Goal: Task Accomplishment & Management: Complete application form

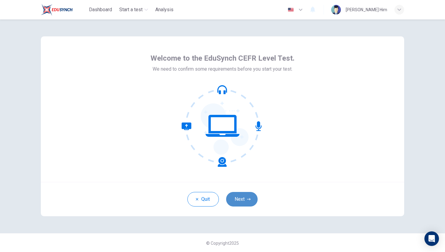
click at [249, 202] on button "Next" at bounding box center [241, 199] width 31 height 15
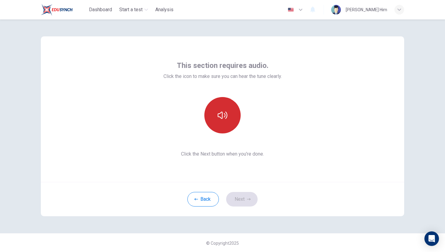
click at [220, 119] on icon "button" at bounding box center [223, 115] width 10 height 10
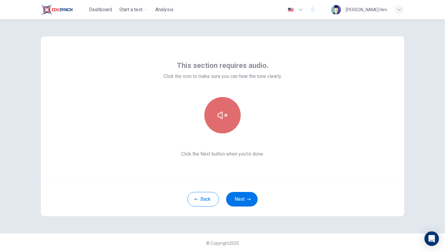
click at [240, 113] on button "button" at bounding box center [222, 115] width 36 height 36
click at [239, 113] on button "button" at bounding box center [222, 115] width 36 height 36
click at [235, 108] on button "button" at bounding box center [222, 115] width 36 height 36
click at [228, 101] on button "button" at bounding box center [222, 115] width 36 height 36
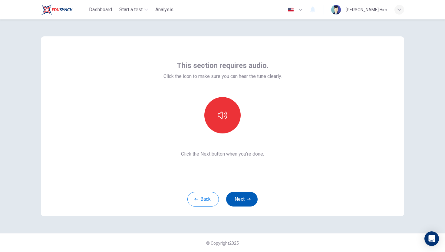
click at [241, 196] on button "Next" at bounding box center [241, 199] width 31 height 15
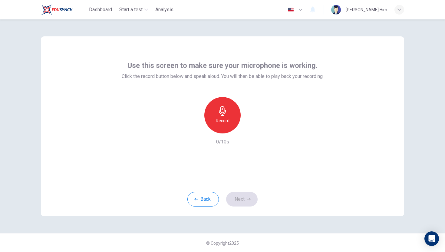
click at [225, 129] on div "Record" at bounding box center [222, 115] width 36 height 36
click at [225, 129] on div "Stop" at bounding box center [222, 115] width 36 height 36
click at [249, 129] on icon "button" at bounding box center [250, 128] width 6 height 6
click at [247, 200] on button "Next" at bounding box center [241, 199] width 31 height 15
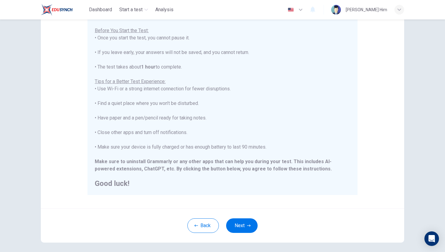
scroll to position [60, 0]
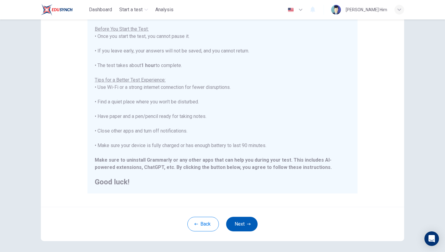
click at [234, 225] on button "Next" at bounding box center [241, 224] width 31 height 15
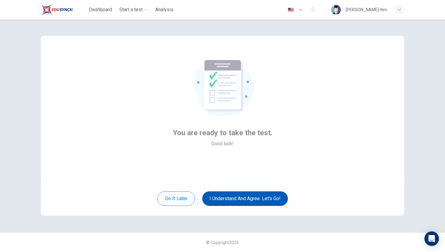
scroll to position [1, 0]
click at [229, 198] on button "I understand and agree. Let’s go!" at bounding box center [245, 198] width 86 height 15
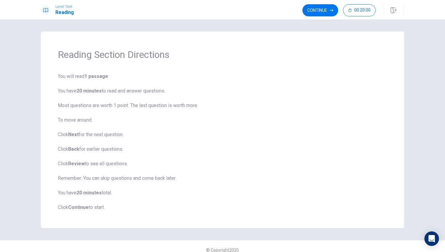
click at [76, 135] on b "Next" at bounding box center [73, 134] width 11 height 6
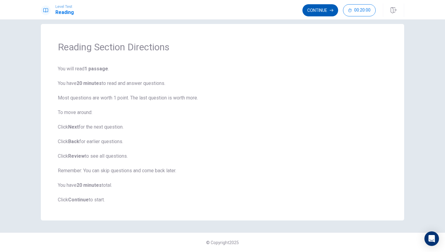
click at [325, 13] on button "Continue" at bounding box center [321, 10] width 36 height 12
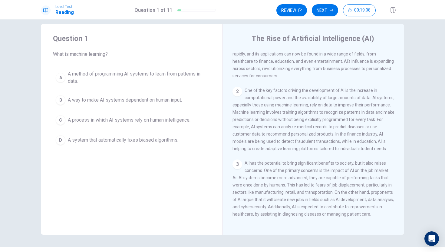
scroll to position [32, 0]
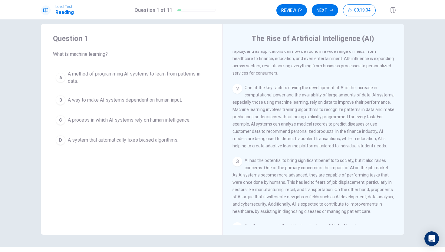
drag, startPoint x: 269, startPoint y: 105, endPoint x: 324, endPoint y: 106, distance: 55.1
click at [324, 106] on span "One of the key factors driving the development of AI is the increase in computa…" at bounding box center [314, 116] width 162 height 63
drag, startPoint x: 324, startPoint y: 106, endPoint x: 350, endPoint y: 107, distance: 26.0
click at [349, 107] on span "One of the key factors driving the development of AI is the increase in computa…" at bounding box center [314, 116] width 162 height 63
click at [68, 77] on span "A method of programming AI systems to learn from patterns in data." at bounding box center [138, 77] width 140 height 15
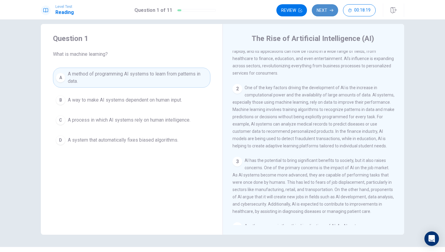
click at [316, 10] on button "Next" at bounding box center [325, 10] width 26 height 12
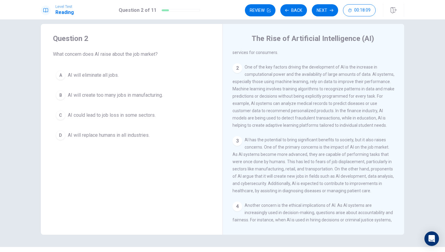
scroll to position [58, 0]
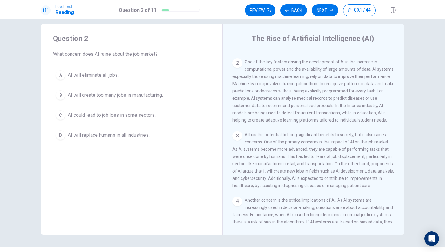
click at [65, 134] on div "D" at bounding box center [61, 135] width 10 height 10
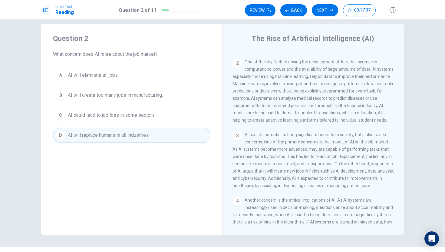
click at [107, 114] on span "AI could lead to job loss in some sectors." at bounding box center [112, 114] width 88 height 7
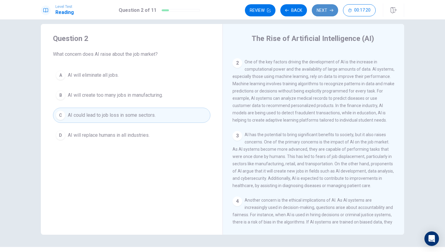
click at [325, 11] on button "Next" at bounding box center [325, 10] width 26 height 12
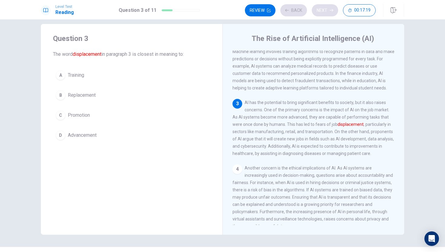
scroll to position [90, 0]
click at [64, 96] on div "B" at bounding box center [61, 95] width 10 height 10
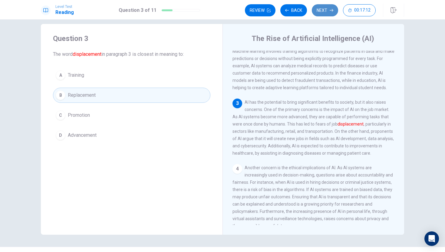
click at [325, 13] on button "Next" at bounding box center [325, 10] width 26 height 12
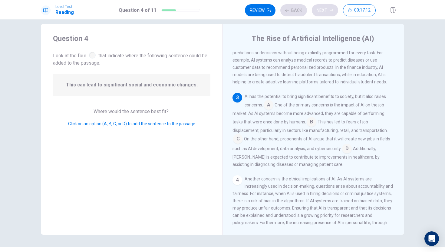
scroll to position [105, 0]
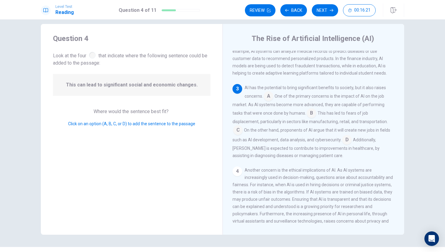
click at [270, 101] on input at bounding box center [269, 97] width 10 height 10
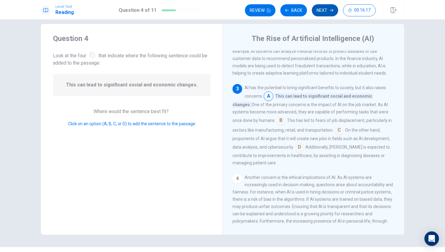
click at [327, 7] on button "Next" at bounding box center [325, 10] width 26 height 12
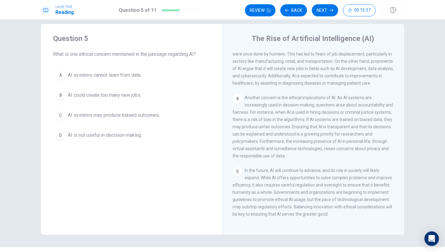
scroll to position [16, 0]
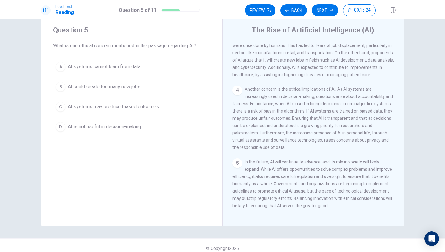
drag, startPoint x: 298, startPoint y: 198, endPoint x: 305, endPoint y: 198, distance: 7.3
click at [304, 198] on span "In the future, AI will continue to advance, and its role in society will likely…" at bounding box center [313, 183] width 160 height 48
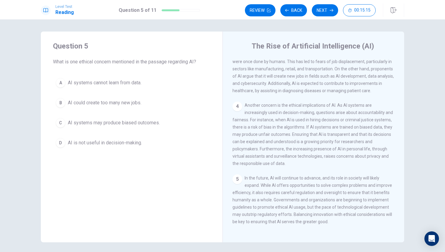
scroll to position [173, 0]
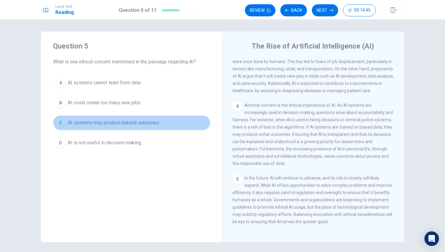
click at [155, 121] on span "AI systems may produce biased outcomes." at bounding box center [114, 122] width 92 height 7
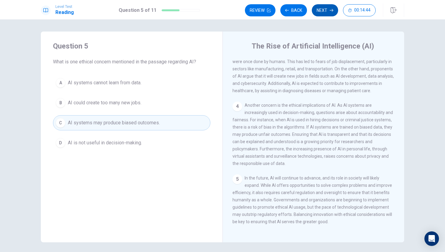
click at [316, 12] on button "Next" at bounding box center [325, 10] width 26 height 12
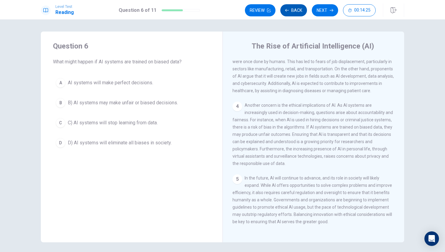
click at [285, 8] on button "Back" at bounding box center [293, 10] width 27 height 12
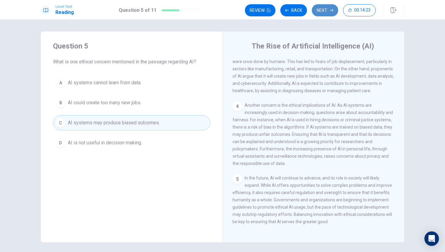
click at [329, 8] on button "Next" at bounding box center [325, 10] width 26 height 12
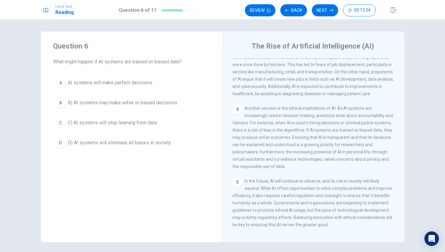
scroll to position [160, 0]
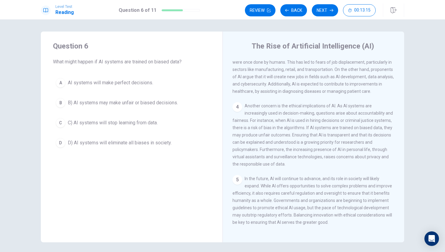
click at [128, 104] on span "B) AI systems may make unfair or biased decisions." at bounding box center [123, 102] width 110 height 7
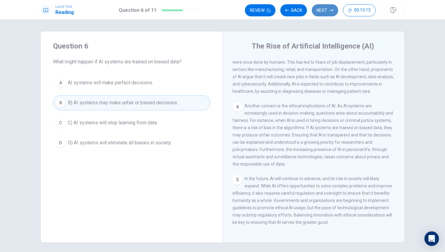
click at [315, 7] on button "Next" at bounding box center [325, 10] width 26 height 12
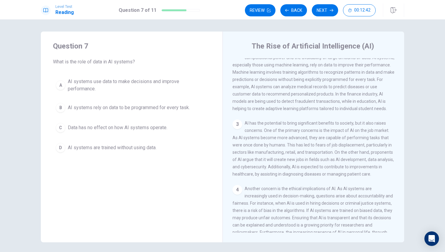
scroll to position [75, 0]
click at [68, 91] on span "AI systems use data to make decisions and improve performance." at bounding box center [138, 85] width 140 height 15
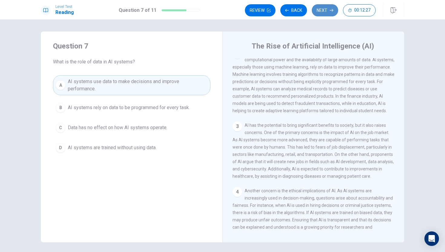
click at [315, 11] on button "Next" at bounding box center [325, 10] width 26 height 12
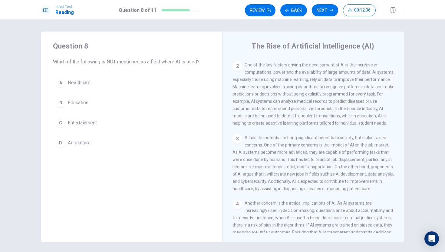
scroll to position [76, 0]
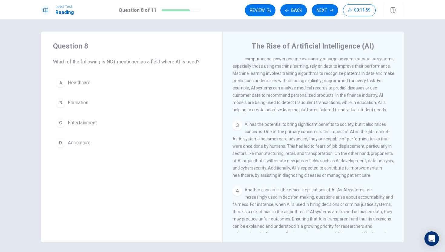
click at [277, 161] on span "AI has the potential to bring significant benefits to society, but it also rais…" at bounding box center [313, 150] width 161 height 56
click at [289, 161] on span "AI has the potential to bring significant benefits to society, but it also rais…" at bounding box center [313, 150] width 161 height 56
click at [304, 161] on span "AI has the potential to bring significant benefits to society, but it also rais…" at bounding box center [313, 150] width 161 height 56
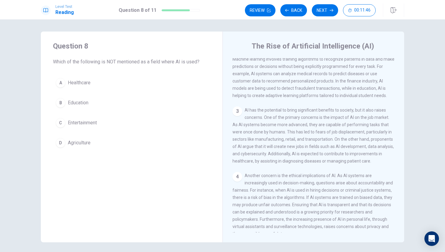
scroll to position [91, 0]
click at [61, 126] on div "C" at bounding box center [61, 123] width 10 height 10
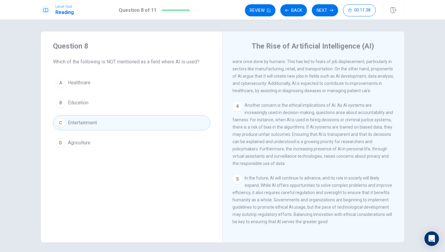
scroll to position [172, 0]
click at [326, 9] on button "Next" at bounding box center [325, 10] width 26 height 12
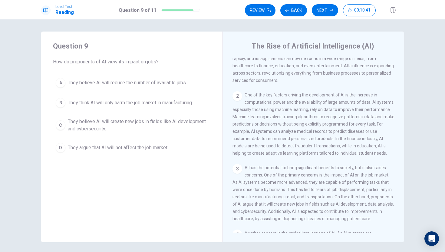
scroll to position [32, 0]
click at [120, 100] on span "They think AI will only harm the job market in manufacturing." at bounding box center [130, 102] width 125 height 7
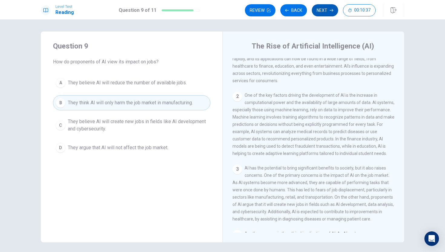
click at [330, 11] on icon "button" at bounding box center [332, 10] width 4 height 4
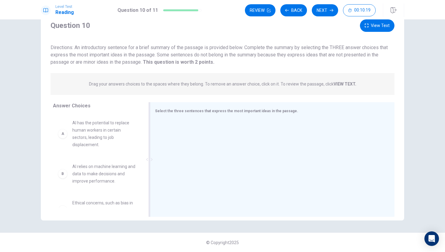
scroll to position [21, 0]
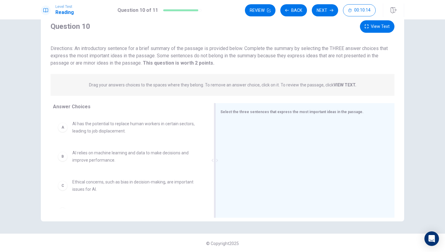
drag, startPoint x: 149, startPoint y: 131, endPoint x: 216, endPoint y: 133, distance: 66.6
click at [216, 133] on div at bounding box center [215, 160] width 8 height 114
drag, startPoint x: 216, startPoint y: 133, endPoint x: 241, endPoint y: 134, distance: 25.8
click at [241, 134] on div "Select the three sentences that express the most important ideas in the passage." at bounding box center [304, 160] width 179 height 114
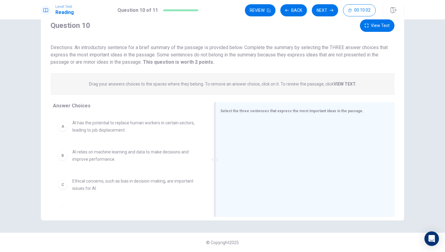
drag, startPoint x: 217, startPoint y: 168, endPoint x: 236, endPoint y: 165, distance: 19.9
click at [236, 165] on div "Select the three sentences that express the most important ideas in the passage." at bounding box center [304, 159] width 179 height 114
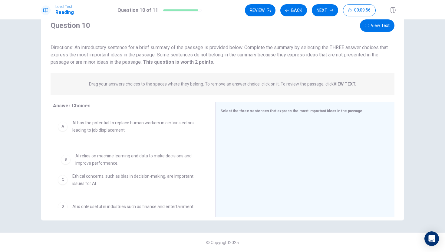
drag, startPoint x: 62, startPoint y: 156, endPoint x: 68, endPoint y: 159, distance: 6.2
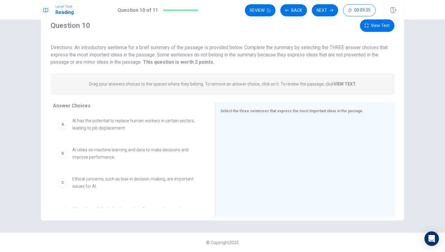
scroll to position [0, 0]
click at [143, 157] on span "AI relies on machine learning and data to make decisions and improve performanc…" at bounding box center [136, 155] width 128 height 15
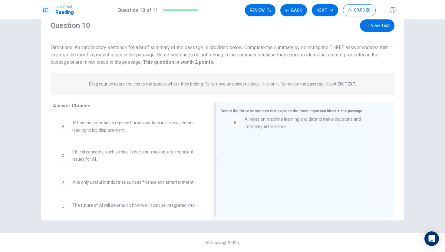
drag, startPoint x: 66, startPoint y: 157, endPoint x: 239, endPoint y: 125, distance: 176.0
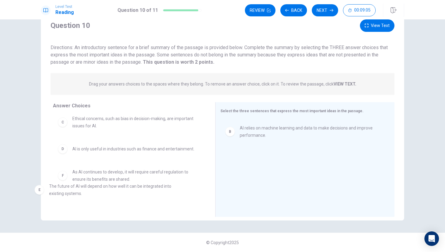
scroll to position [42, 0]
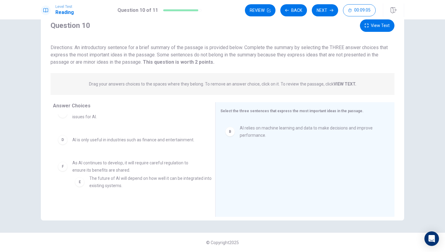
drag, startPoint x: 67, startPoint y: 194, endPoint x: 128, endPoint y: 161, distance: 70.2
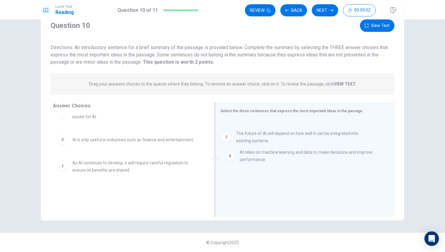
drag, startPoint x: 61, startPoint y: 168, endPoint x: 225, endPoint y: 138, distance: 167.1
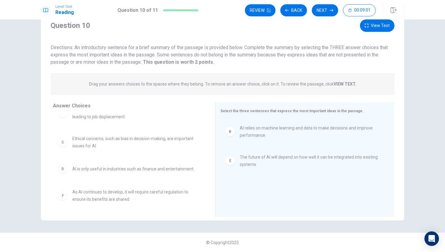
scroll to position [0, 0]
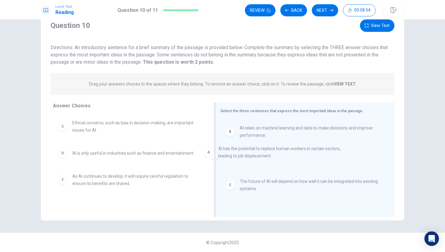
drag, startPoint x: 101, startPoint y: 127, endPoint x: 250, endPoint y: 154, distance: 151.1
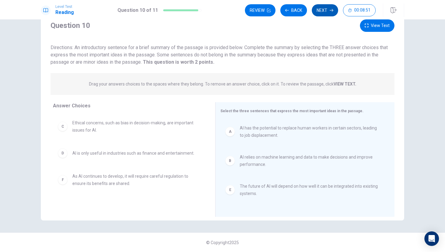
click at [323, 12] on button "Next" at bounding box center [325, 10] width 26 height 12
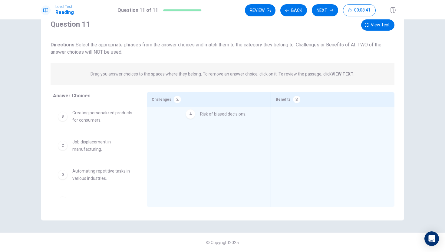
drag, startPoint x: 70, startPoint y: 114, endPoint x: 206, endPoint y: 116, distance: 136.0
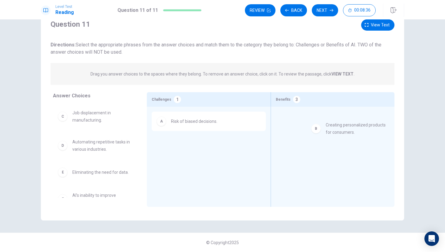
drag, startPoint x: 105, startPoint y: 114, endPoint x: 353, endPoint y: 120, distance: 247.5
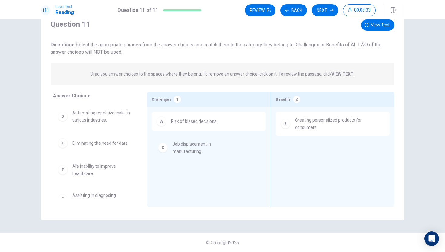
drag, startPoint x: 81, startPoint y: 118, endPoint x: 185, endPoint y: 149, distance: 108.0
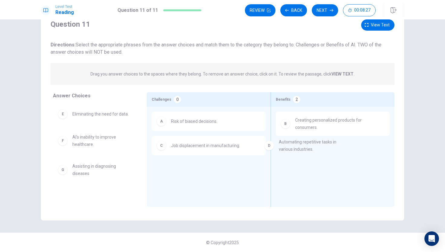
drag, startPoint x: 78, startPoint y: 116, endPoint x: 287, endPoint y: 145, distance: 210.7
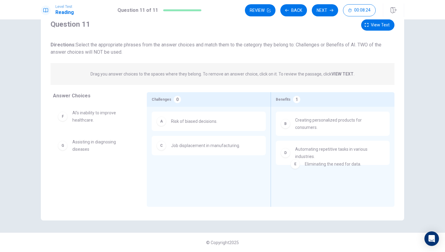
drag, startPoint x: 69, startPoint y: 119, endPoint x: 302, endPoint y: 170, distance: 239.0
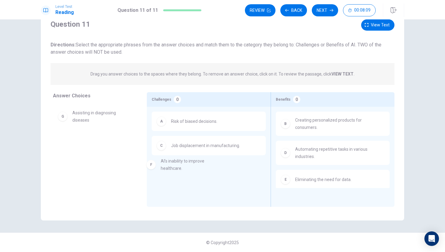
drag, startPoint x: 83, startPoint y: 119, endPoint x: 177, endPoint y: 171, distance: 106.7
drag, startPoint x: 65, startPoint y: 118, endPoint x: 181, endPoint y: 168, distance: 126.0
drag, startPoint x: 66, startPoint y: 118, endPoint x: 172, endPoint y: 170, distance: 118.6
drag, startPoint x: 61, startPoint y: 117, endPoint x: 165, endPoint y: 172, distance: 117.3
drag, startPoint x: 65, startPoint y: 147, endPoint x: 308, endPoint y: 193, distance: 247.2
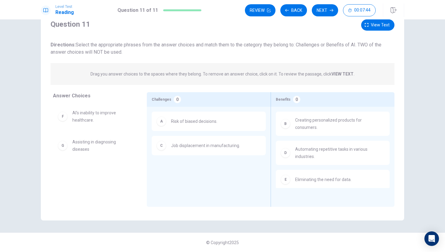
click at [311, 179] on div "E Eliminating the need for data." at bounding box center [333, 179] width 104 height 10
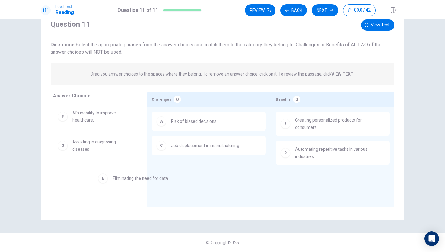
drag, startPoint x: 311, startPoint y: 179, endPoint x: 32, endPoint y: 191, distance: 279.2
drag, startPoint x: 67, startPoint y: 173, endPoint x: 296, endPoint y: 173, distance: 229.3
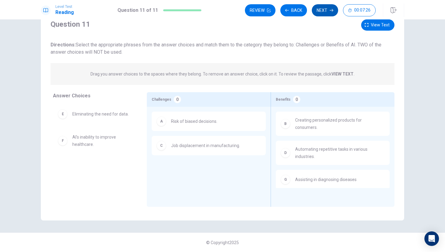
click at [325, 11] on button "Next" at bounding box center [325, 10] width 26 height 12
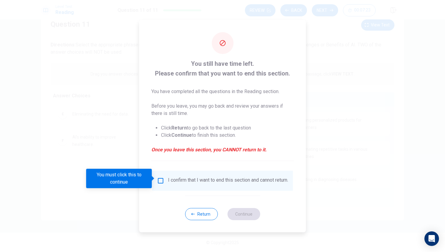
click at [160, 178] on input "You must click this to continue" at bounding box center [160, 180] width 7 height 7
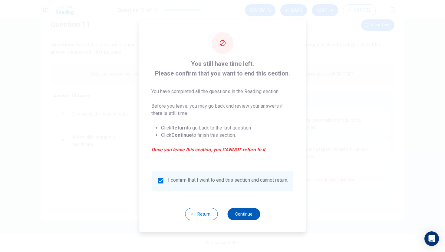
click at [246, 217] on button "Continue" at bounding box center [243, 214] width 33 height 12
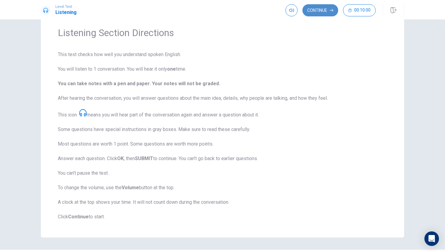
click at [320, 14] on button "Continue" at bounding box center [321, 10] width 36 height 12
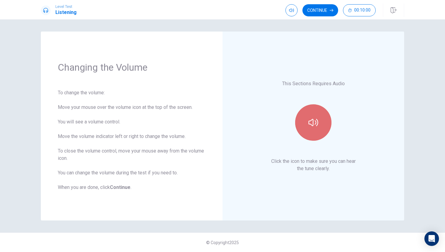
click at [313, 124] on icon "button" at bounding box center [314, 122] width 10 height 7
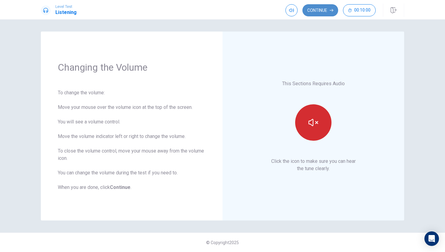
click at [328, 10] on button "Continue" at bounding box center [321, 10] width 36 height 12
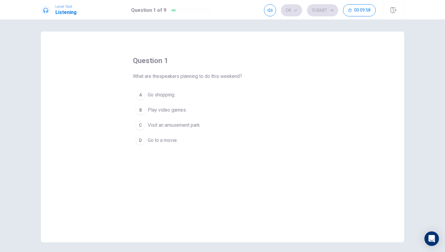
click at [160, 124] on span "Visit an amusement park." at bounding box center [174, 124] width 53 height 7
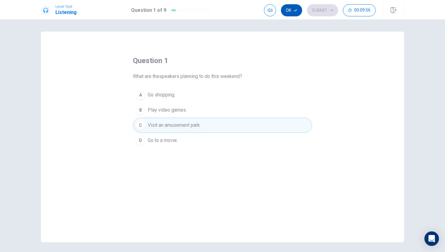
click at [293, 12] on button "Ok" at bounding box center [291, 10] width 21 height 12
click at [325, 10] on button "Submit" at bounding box center [322, 10] width 31 height 12
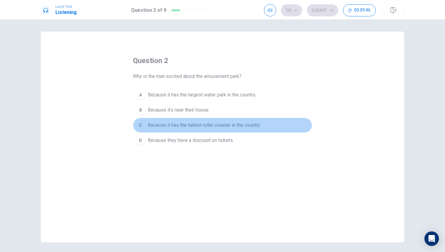
click at [187, 128] on span "Because it has the tallest roller coaster in the country." at bounding box center [204, 124] width 113 height 7
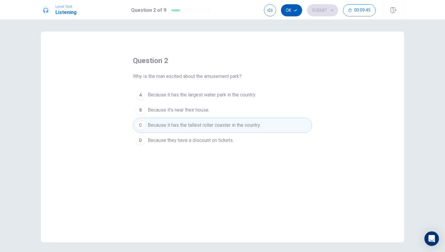
click at [295, 11] on icon "button" at bounding box center [296, 10] width 4 height 4
click at [322, 5] on button "Submit" at bounding box center [322, 10] width 31 height 12
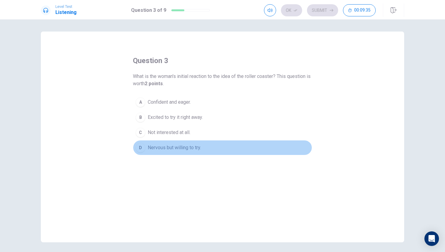
click at [148, 148] on span "Nervous but willing to try." at bounding box center [174, 147] width 53 height 7
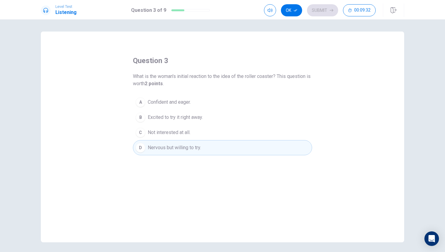
click at [192, 127] on button "C Not interested at all." at bounding box center [222, 132] width 179 height 15
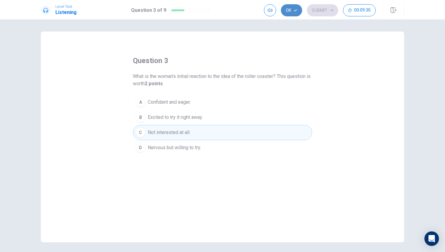
click at [290, 11] on button "Ok" at bounding box center [291, 10] width 21 height 12
click at [324, 14] on button "Submit" at bounding box center [322, 10] width 31 height 12
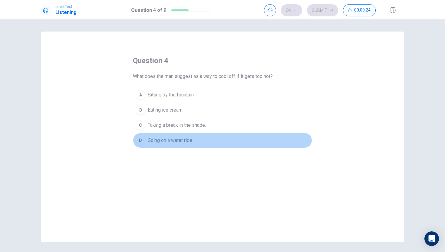
click at [143, 143] on div "D" at bounding box center [141, 140] width 10 height 10
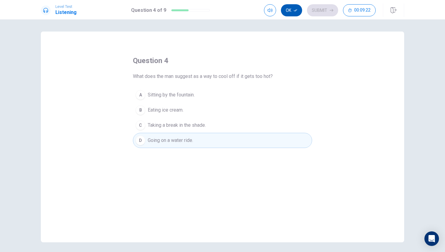
click at [289, 12] on button "Ok" at bounding box center [291, 10] width 21 height 12
click at [311, 11] on button "Submit" at bounding box center [322, 10] width 31 height 12
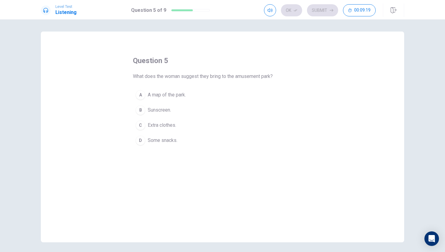
click at [162, 125] on span "Extra clothes." at bounding box center [162, 124] width 28 height 7
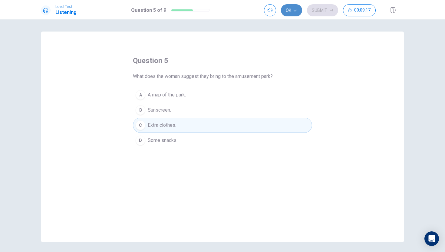
click at [296, 9] on icon "button" at bounding box center [296, 10] width 4 height 4
click at [319, 12] on button "Submit" at bounding box center [322, 10] width 31 height 12
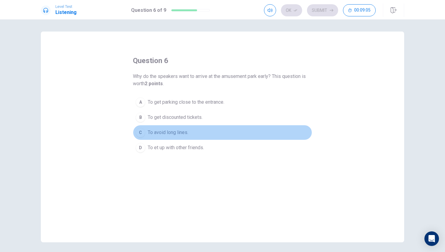
click at [147, 134] on button "C To avoid long lines." at bounding box center [222, 132] width 179 height 15
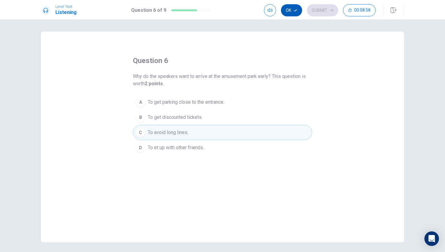
click at [290, 11] on button "Ok" at bounding box center [291, 10] width 21 height 12
click at [331, 10] on icon "button" at bounding box center [332, 10] width 4 height 3
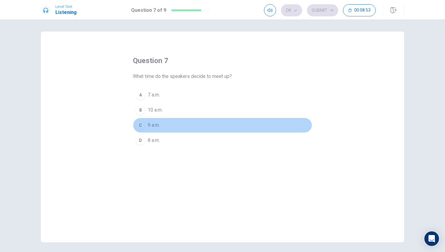
click at [142, 125] on div "C" at bounding box center [141, 125] width 10 height 10
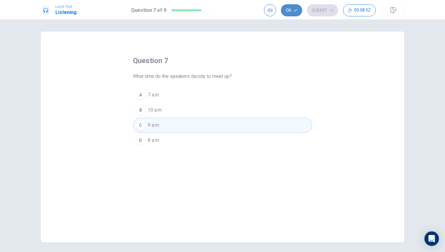
click at [286, 11] on button "Ok" at bounding box center [291, 10] width 21 height 12
click at [313, 11] on button "Submit" at bounding box center [322, 10] width 31 height 12
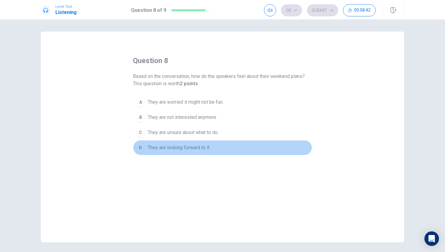
click at [161, 147] on span "They are looking forward to it." at bounding box center [179, 147] width 63 height 7
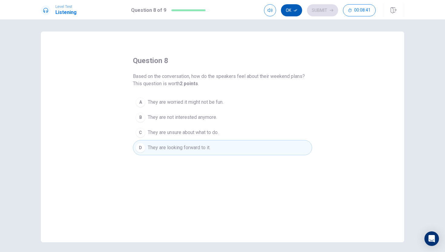
click at [296, 13] on button "Ok" at bounding box center [291, 10] width 21 height 12
click at [318, 11] on button "Submit" at bounding box center [322, 10] width 31 height 12
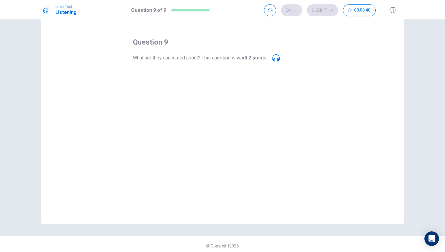
scroll to position [22, 0]
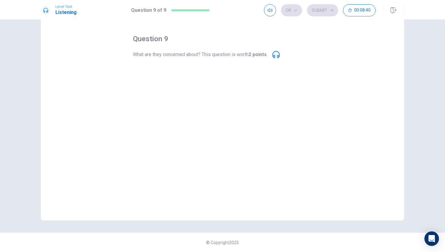
click at [187, 79] on button "A The park might be too crowded." at bounding box center [222, 72] width 179 height 15
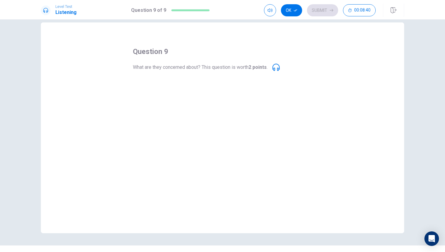
scroll to position [0, 0]
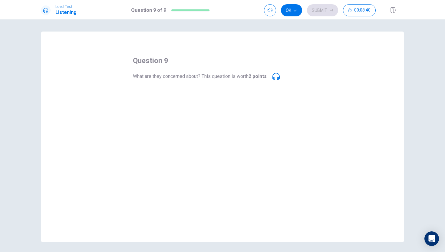
click at [171, 125] on span "The weather might be bad." at bounding box center [176, 124] width 56 height 7
click at [184, 159] on div "question 9 What are they concerned about? This question is worth 2 points . A T…" at bounding box center [222, 136] width 363 height 210
click at [167, 124] on span "The weather might be bad." at bounding box center [176, 124] width 56 height 7
click at [167, 107] on span "They might get lost in the park." at bounding box center [180, 109] width 65 height 7
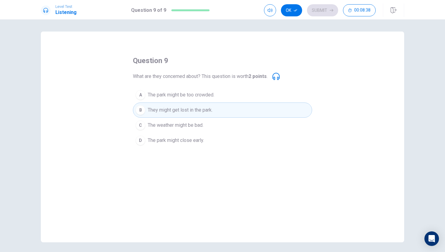
click at [187, 99] on button "A The park might be too crowded." at bounding box center [222, 94] width 179 height 15
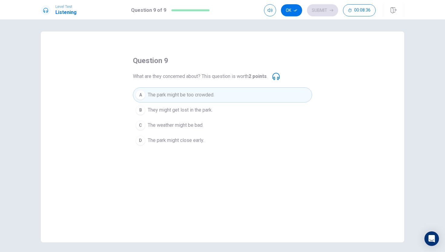
click at [297, 12] on button "Ok" at bounding box center [291, 10] width 21 height 12
click at [322, 14] on button "Submit" at bounding box center [322, 10] width 31 height 12
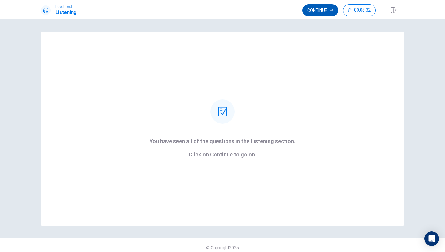
click at [320, 7] on button "Continue" at bounding box center [321, 10] width 36 height 12
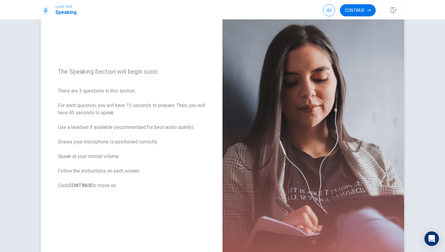
scroll to position [40, 0]
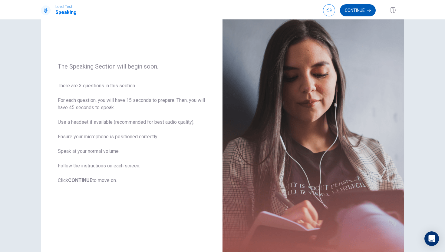
click at [352, 10] on button "Continue" at bounding box center [358, 10] width 36 height 12
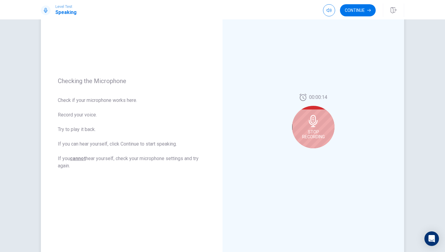
click at [319, 116] on icon at bounding box center [313, 121] width 12 height 12
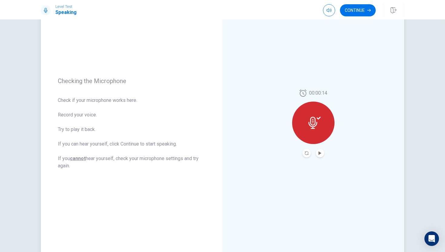
click at [319, 116] on div at bounding box center [313, 122] width 42 height 42
click at [319, 152] on icon "Play Audio" at bounding box center [320, 153] width 3 height 4
click at [304, 152] on button "Record Again" at bounding box center [307, 153] width 8 height 8
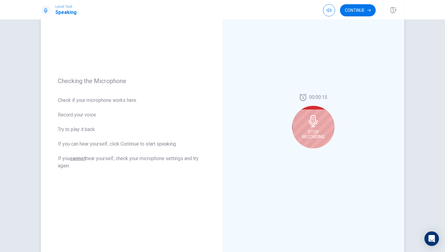
click at [315, 137] on span "Stop Recording" at bounding box center [313, 134] width 23 height 10
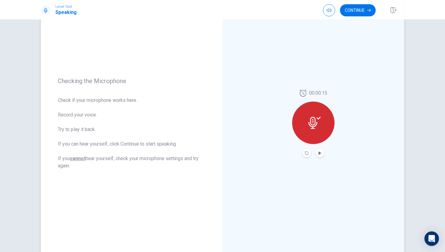
click at [316, 126] on icon at bounding box center [315, 123] width 12 height 12
click at [321, 152] on icon "Play Audio" at bounding box center [320, 153] width 4 height 4
click at [320, 153] on icon "Play Audio" at bounding box center [320, 153] width 3 height 4
click at [305, 152] on icon "Record Again" at bounding box center [307, 153] width 4 height 4
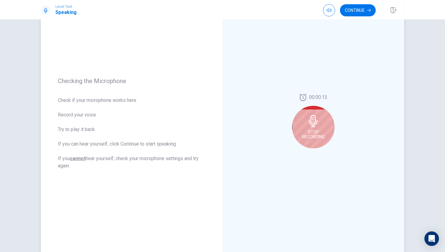
click at [324, 135] on span "Stop Recording" at bounding box center [313, 134] width 23 height 10
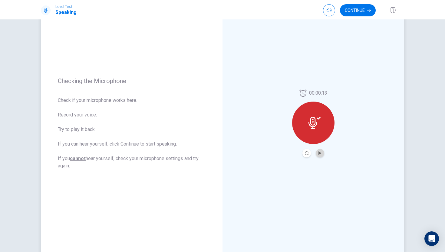
click at [321, 151] on button "Play Audio" at bounding box center [320, 153] width 8 height 8
click at [358, 10] on button "Continue" at bounding box center [358, 10] width 36 height 12
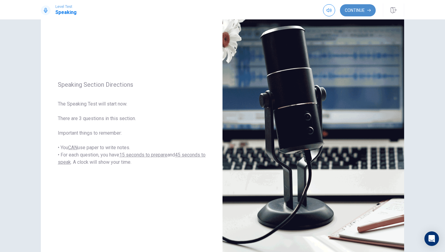
click at [349, 11] on button "Continue" at bounding box center [358, 10] width 36 height 12
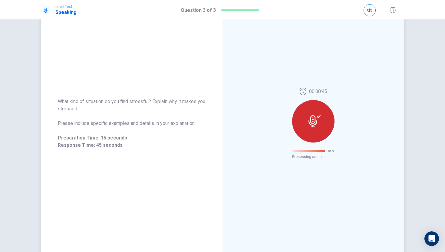
scroll to position [0, 0]
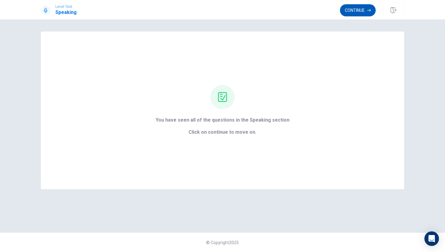
click at [351, 11] on button "Continue" at bounding box center [358, 10] width 36 height 12
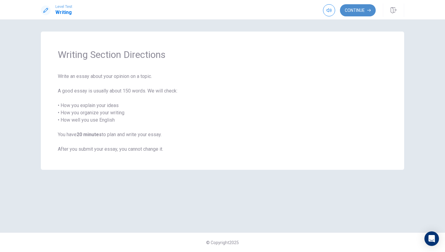
click at [354, 9] on button "Continue" at bounding box center [358, 10] width 36 height 12
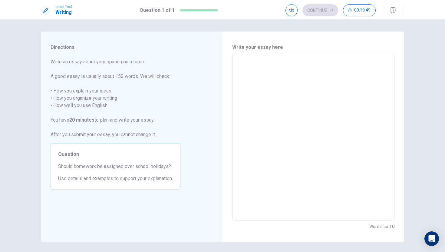
click at [255, 64] on textarea at bounding box center [314, 136] width 154 height 157
type textarea "i"
type textarea "x"
type textarea "i"
type textarea "x"
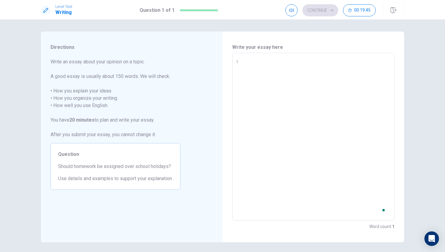
type textarea "i"
type textarea "x"
type textarea "I"
type textarea "x"
type textarea "I"
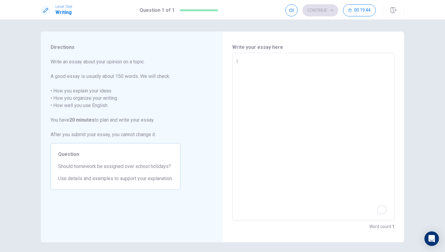
type textarea "x"
type textarea "I t"
type textarea "x"
type textarea "I th"
type textarea "x"
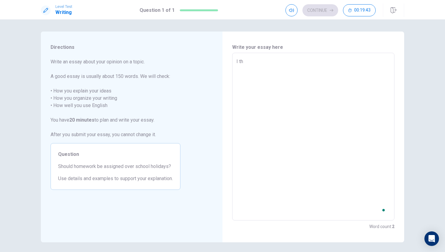
type textarea "I thi"
type textarea "x"
type textarea "I thin"
type textarea "x"
type textarea "I think"
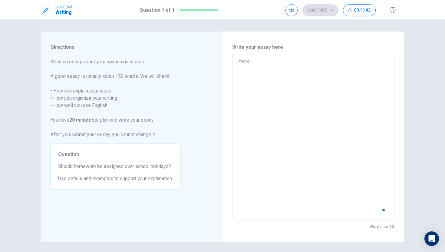
type textarea "x"
type textarea "I think"
type textarea "x"
type textarea "I think h"
type textarea "x"
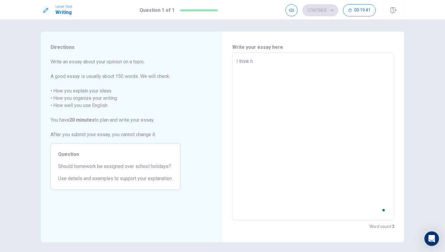
type textarea "I think ho"
type textarea "x"
type textarea "I think hom"
type textarea "x"
type textarea "I think home"
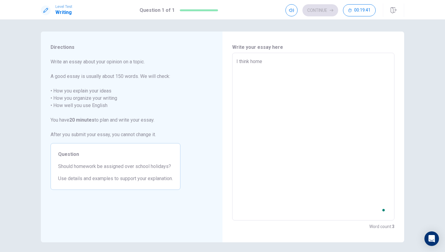
type textarea "x"
type textarea "I think homew"
type textarea "x"
type textarea "I think homewo"
type textarea "x"
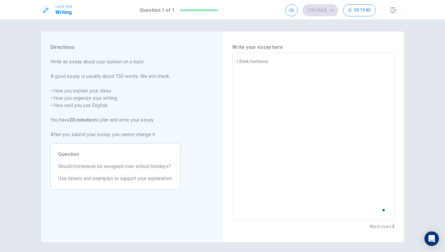
type textarea "I think homewor"
type textarea "x"
type textarea "I think homework"
type textarea "x"
type textarea "I think homework"
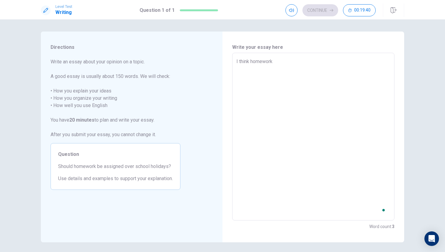
type textarea "x"
type textarea "I think homework s"
type textarea "x"
type textarea "I think homework sh"
type textarea "x"
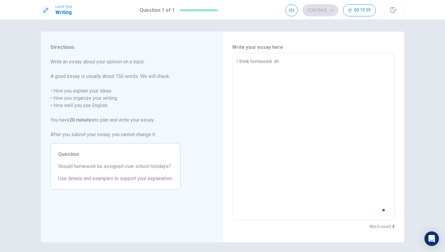
type textarea "I think homework sho"
type textarea "x"
type textarea "I think homework shou"
type textarea "x"
type textarea "I think homework shoul"
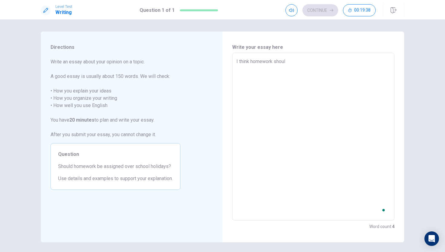
type textarea "x"
type textarea "I think homework should"
type textarea "x"
type textarea "I think homework should"
type textarea "x"
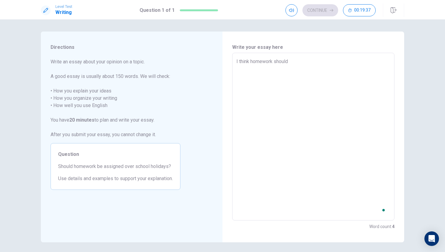
type textarea "I think homework should b"
type textarea "x"
type textarea "I think homework should be"
type textarea "x"
type textarea "I think homework should be"
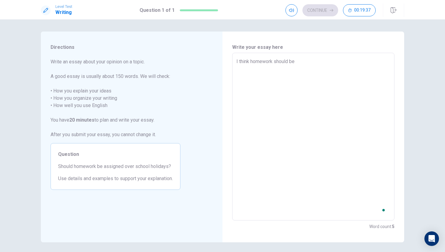
type textarea "x"
type textarea "I think homework should be a"
type textarea "x"
type textarea "I think homework should be as"
type textarea "x"
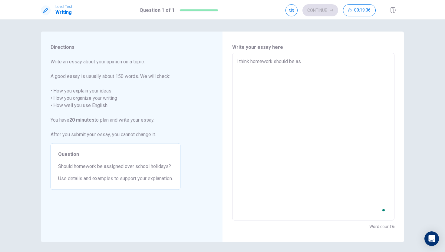
type textarea "I think homework should be asa"
type textarea "x"
type textarea "I think homework should be as"
type textarea "x"
type textarea "I think homework should be ass"
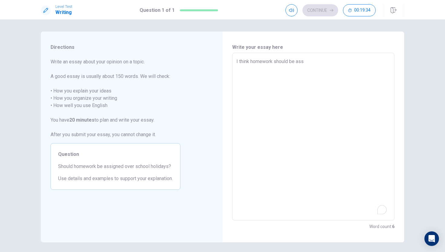
type textarea "x"
type textarea "I think homework should be assa"
type textarea "x"
type textarea "I think homework should be ass"
type textarea "x"
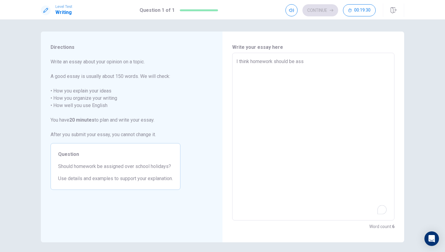
type textarea "I think homework should be assi"
type textarea "x"
type textarea "I think homework should be assig"
type textarea "x"
type textarea "I think homework should be assign"
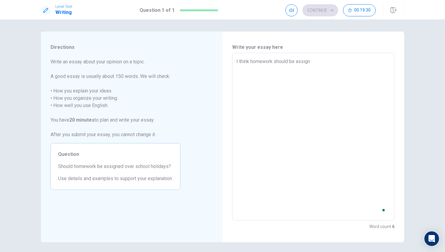
type textarea "x"
type textarea "I think homework should be assigne"
type textarea "x"
type textarea "I think homework should be assigned"
type textarea "x"
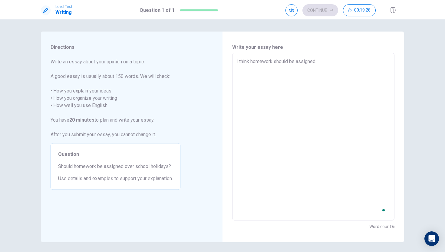
type textarea "I think homework should be assigned"
type textarea "x"
type textarea "I think homework should be assigned o"
type textarea "x"
type textarea "I think homework should be assigned ov"
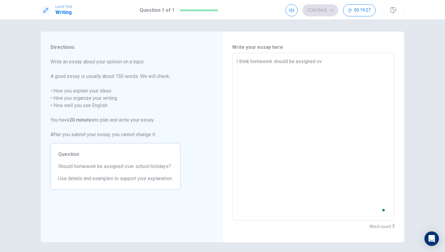
type textarea "x"
type textarea "I think homework should be assigned ove"
type textarea "x"
type textarea "I think homework should be assigned over"
type textarea "x"
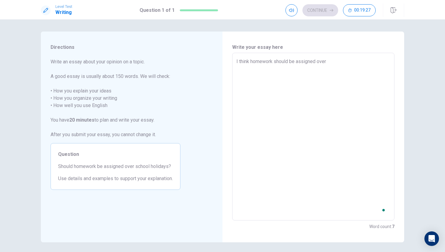
type textarea "I think homework should be assigned over"
type textarea "x"
type textarea "I think homework should be assigned over s"
type textarea "x"
type textarea "I think homework should be assigned over sc"
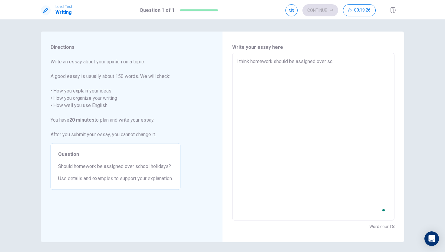
type textarea "x"
type textarea "I think homework should be assigned over sch"
type textarea "x"
type textarea "I think homework should be assigned over scho"
type textarea "x"
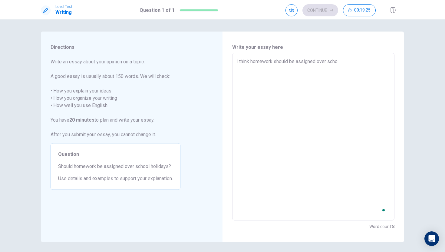
type textarea "I think homework should be assigned over schoo"
type textarea "x"
type textarea "I think homework should be assigned over school"
type textarea "x"
type textarea "I think homework should be assigned over school"
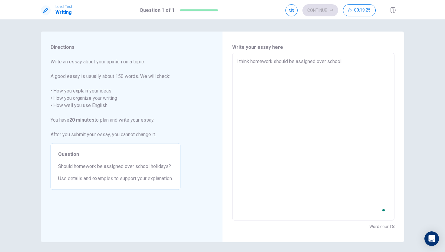
type textarea "x"
type textarea "I think homework should be assigned over school h"
type textarea "x"
type textarea "I think homework should be assigned over school ho"
type textarea "x"
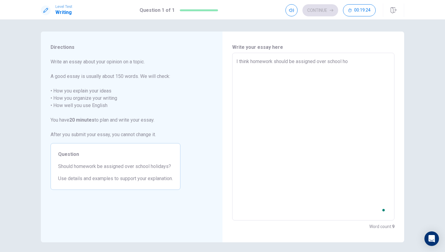
type textarea "I think homework should be assigned over school hol"
type textarea "x"
type textarea "I think homework should be assigned over school [DATE]"
type textarea "x"
type textarea "I think homework should be assigned over school holid"
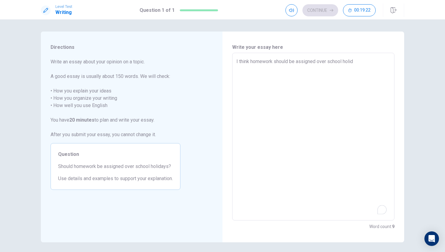
type textarea "x"
type textarea "I think homework should be assigned over school holida"
type textarea "x"
type textarea "I think homework should be assigned over school holiday"
type textarea "x"
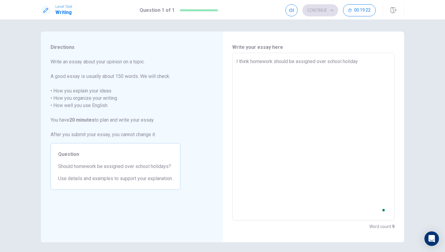
type textarea "I think homework should be assigned over school holidays"
type textarea "x"
type textarea "I think homework should be assigned over school holidays"
type textarea "x"
type textarea "I think homework should be assigned over school holidays"
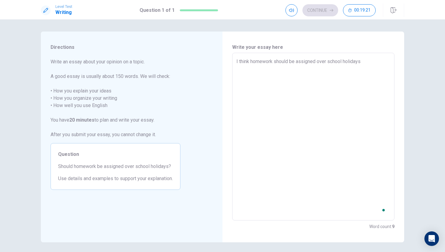
type textarea "x"
type textarea "I think homework should be assigned over school holidays."
type textarea "x"
type textarea "I think homework should be assigned over school holidays.S"
type textarea "x"
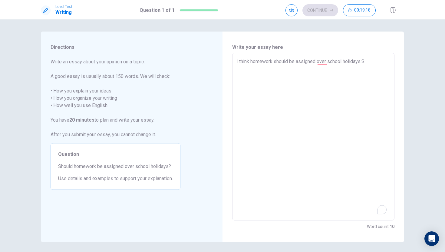
type textarea "I think homework should be assigned over school [DOMAIN_NAME]"
type textarea "x"
type textarea "I think homework should be assigned over school holidays.Sin"
type textarea "x"
type textarea "I think homework should be assigned over school holidays.Sinc"
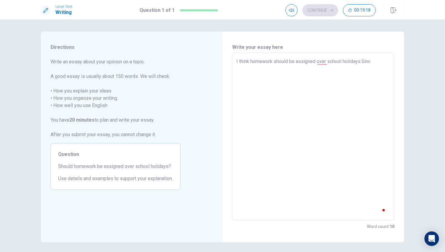
type textarea "x"
type textarea "I think homework should be assigned over school holidays.Since"
type textarea "x"
type textarea "I think homework should be assigned over school holidays.Since"
type textarea "x"
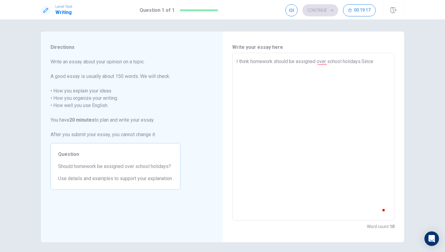
type textarea "I think homework should be assigned over school holidays.Since a"
type textarea "x"
type textarea "I think homework should be assigned over school holidays.Since a"
type textarea "x"
type textarea "I think homework should be assigned over school holidays.Since a l"
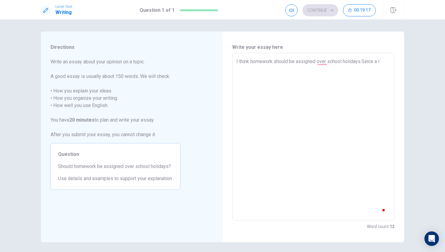
type textarea "x"
type textarea "I think homework should be assigned over school holidays.Since a lo"
type textarea "x"
type textarea "I think homework should be assigned over school holidays.Since a lot"
type textarea "x"
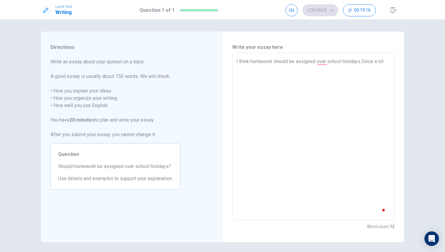
type textarea "I think homework should be assigned over school holidays.Since a lot"
type textarea "x"
type textarea "I think homework should be assigned over school holidays.Since a lot o"
type textarea "x"
type textarea "I think homework should be assigned over school holidays.Since a lot of"
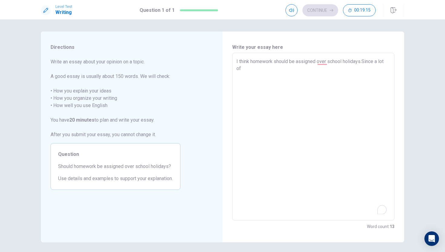
type textarea "x"
type textarea "I think homework should be assigned over school holidays.Since a lot of"
type textarea "x"
type textarea "I think homework should be assigned over school holidays.Since a lot of s"
type textarea "x"
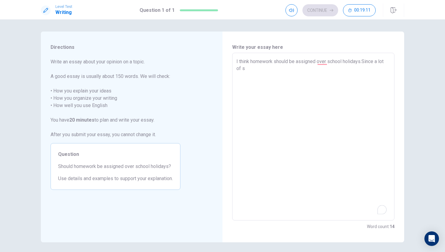
type textarea "I think homework should be assigned over school holidays.Since a lot of st"
type textarea "x"
type textarea "I think homework should be assigned over school holidays.Since a lot of stu"
type textarea "x"
type textarea "I think homework should be assigned over school holidays.Since a lot of stud"
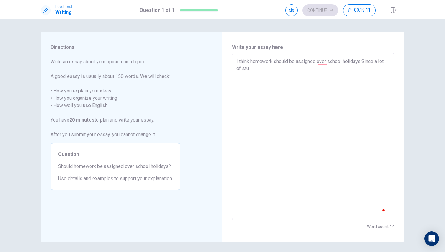
type textarea "x"
type textarea "I think homework should be assigned over school holidays.Since a lot of stude"
type textarea "x"
type textarea "I think homework should be assigned over school holidays.Since a lot of [PERSON…"
type textarea "x"
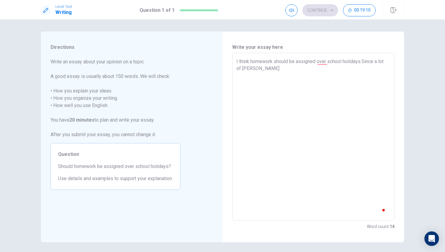
type textarea "I think homework should be assigned over school holidays.Since a lot of stude"
type textarea "x"
type textarea "I think homework should be assigned over school holidays.Since a lot of studen"
type textarea "x"
type textarea "I think homework should be assigned over school holidays.Since a lot of student"
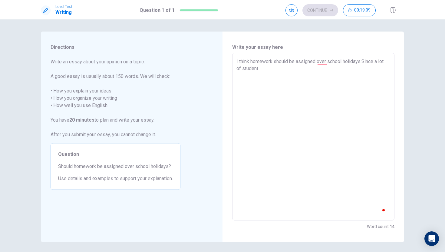
type textarea "x"
type textarea "I think homework should be assigned over school holidays.Since a lot of students"
type textarea "x"
type textarea "I think homework should be assigned over school holidays.Since a lot of students"
type textarea "x"
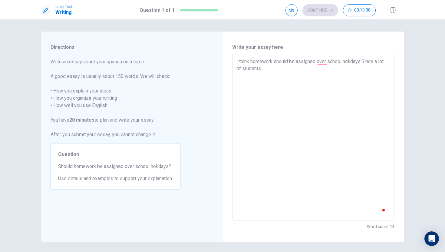
type textarea "I think homework should be assigned over school holidays.Since a lot of student…"
type textarea "x"
type textarea "I think homework should be assigned over school holidays.Since a lot of student…"
type textarea "x"
type textarea "I think homework should be assigned over school holidays.Since a lot of student…"
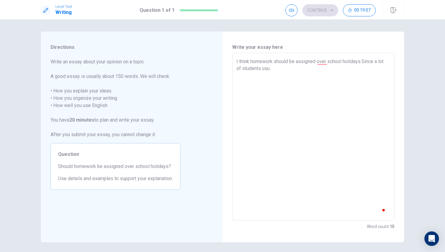
type textarea "x"
type textarea "I think homework should be assigned over school holidays.Since a lot of student…"
type textarea "x"
type textarea "I think homework should be assigned over school holidays.Since a lot of student…"
type textarea "x"
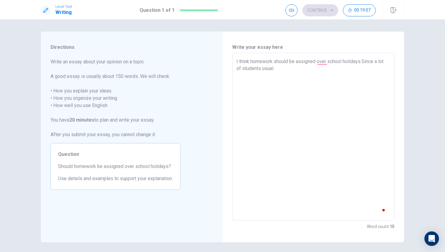
type textarea "I think homework should be assigned over school holidays.Since a lot of student…"
type textarea "x"
type textarea "I think homework should be assigned over school holidays.Since a lot of student…"
type textarea "x"
type textarea "I think homework should be assigned over school holidays.Since a lot of student…"
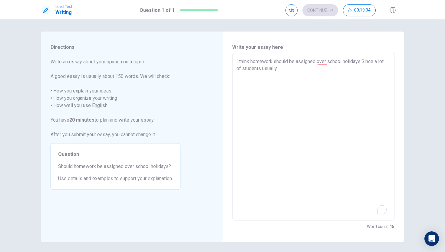
type textarea "x"
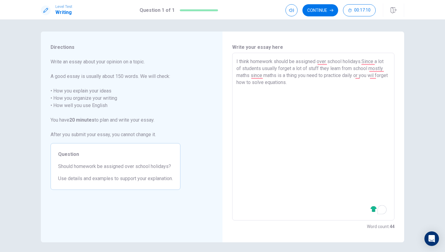
click at [237, 60] on textarea "I think homework should be assigned over school holidays.Since a lot of student…" at bounding box center [314, 136] width 154 height 157
click at [236, 60] on div "I think homework should be assigned over school holidays.Since a lot of student…" at bounding box center [313, 136] width 162 height 167
click at [235, 60] on div "I think homework should be assigned over school holidays.Since a lot of student…" at bounding box center [313, 136] width 162 height 167
click at [239, 61] on textarea "I think homework should be assigned over school holidays.Since a lot of student…" at bounding box center [314, 136] width 154 height 157
click at [247, 91] on textarea "I think homework should be assigned over school holidays.Since a lot of student…" at bounding box center [314, 136] width 154 height 157
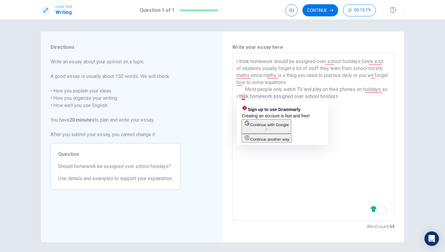
click at [243, 94] on textarea "I think homework should be assigned over school holidays.Since a lot of student…" at bounding box center [314, 136] width 154 height 157
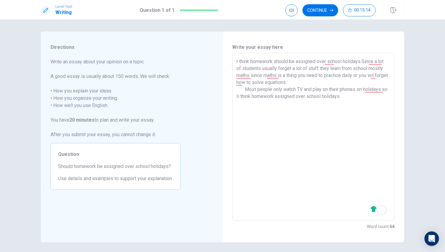
click at [246, 95] on textarea "I think homework should be assigned over school holidays.Since a lot of student…" at bounding box center [314, 136] width 154 height 157
click at [351, 95] on textarea "I think homework should be assigned over school holidays.Since a lot of student…" at bounding box center [314, 136] width 154 height 157
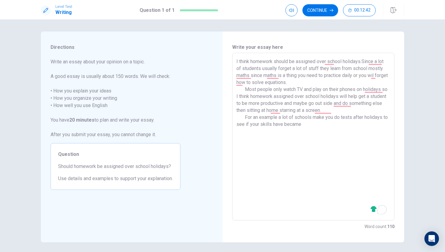
click at [287, 124] on textarea "I think homework should be assigned over school holidays.Since a lot of student…" at bounding box center [314, 136] width 154 height 157
click at [308, 126] on textarea "I think homework should be assigned over school holidays.Since a lot of student…" at bounding box center [314, 136] width 154 height 157
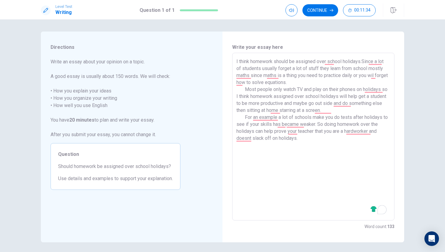
click at [271, 138] on textarea "I think homework should be assigned over school holidays.Since a lot of student…" at bounding box center [314, 136] width 154 height 157
click at [301, 137] on textarea "I think homework should be assigned over school holidays.Since a lot of student…" at bounding box center [314, 136] width 154 height 157
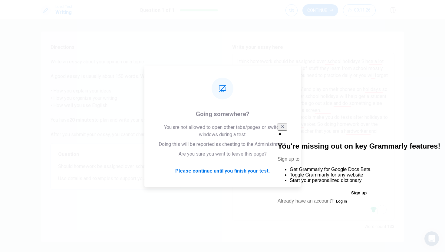
click at [285, 129] on icon "Close" at bounding box center [282, 126] width 5 height 5
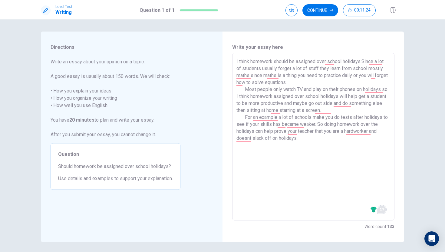
click at [385, 213] on html "Level Test Writing Question 1 of 1 Continue 00:11:24 Question 1 of 1 Continue 0…" at bounding box center [222, 126] width 445 height 252
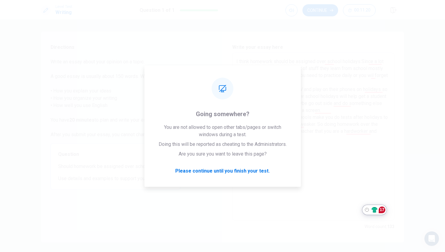
click at [371, 190] on textarea "I think homework should be assigned over school holidays.Since a lot of student…" at bounding box center [314, 136] width 154 height 157
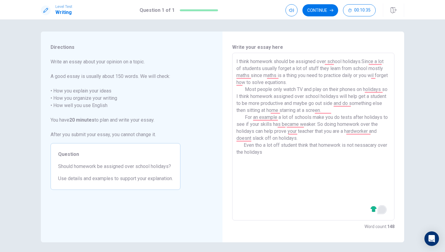
click at [261, 144] on textarea "I think homework should be assigned over school holidays.Since a lot of student…" at bounding box center [314, 136] width 154 height 157
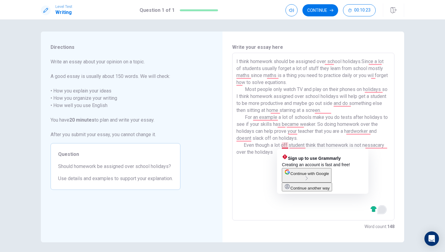
click at [287, 143] on textarea "I think homework should be assigned over school holidays.Since a lot of student…" at bounding box center [314, 136] width 154 height 157
click at [289, 145] on textarea "I think homework should be assigned over school holidays.Since a lot of student…" at bounding box center [314, 136] width 154 height 157
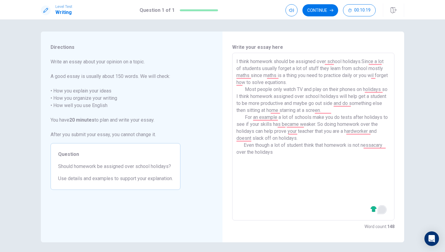
click at [282, 153] on textarea "I think homework should be assigned over school holidays.Since a lot of student…" at bounding box center [314, 136] width 154 height 157
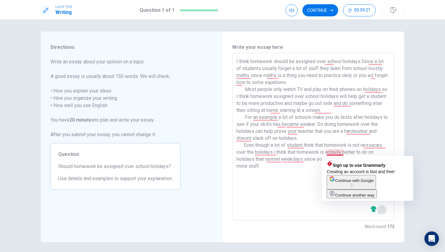
click at [310, 193] on textarea "I think homework should be assigned over school holidays.Since a lot of student…" at bounding box center [314, 136] width 154 height 157
click at [343, 153] on textarea "I think homework should be assigned over school holidays.Since a lot of student…" at bounding box center [314, 136] width 154 height 157
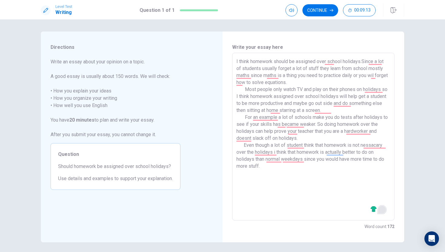
click at [297, 173] on textarea "I think homework should be assigned over school holidays.Since a lot of student…" at bounding box center [314, 136] width 154 height 157
click at [293, 168] on textarea "I think homework should be assigned over school holidays.Since a lot of student…" at bounding box center [314, 136] width 154 height 157
click at [327, 15] on button "Continue" at bounding box center [321, 10] width 36 height 12
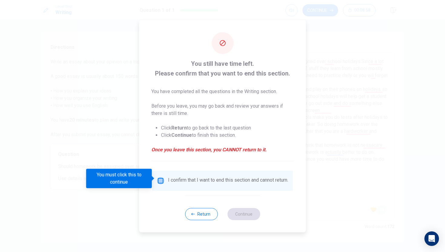
click at [161, 179] on input "You must click this to continue" at bounding box center [160, 180] width 7 height 7
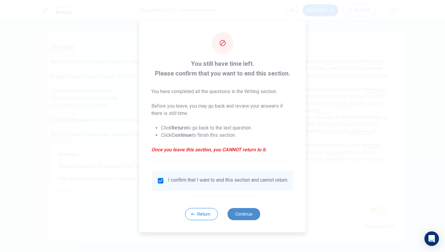
click at [243, 214] on button "Continue" at bounding box center [243, 214] width 33 height 12
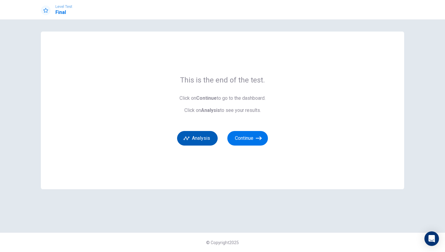
click at [210, 134] on button "Analysis" at bounding box center [197, 138] width 41 height 15
